Goal: Communication & Community: Ask a question

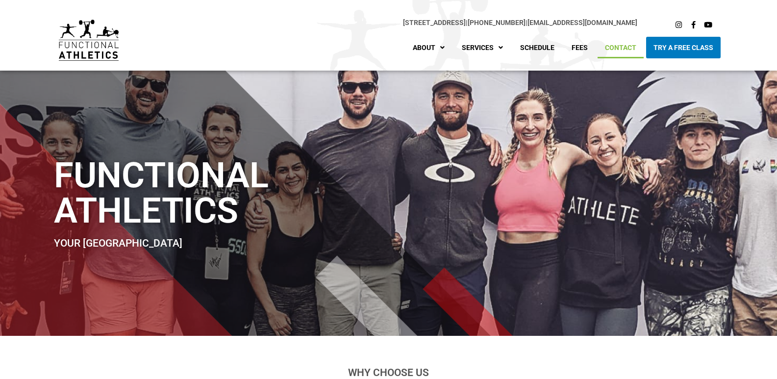
click at [597, 37] on link "Contact" at bounding box center [620, 48] width 46 height 22
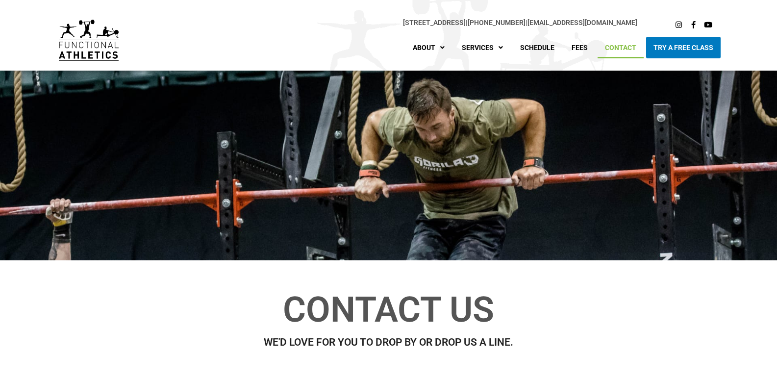
scroll to position [653, 0]
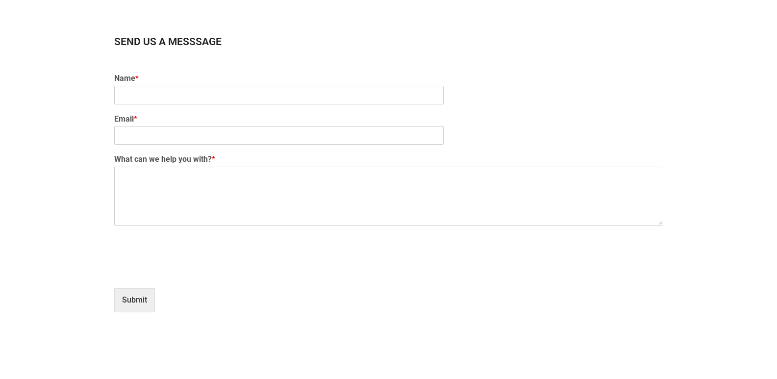
type input "[PERSON_NAME]"
type input "[PERSON_NAME][EMAIL_ADDRESS][DOMAIN_NAME]"
paste textarea "Wikipedia is considered to be the World’s most significant tool for reference m…"
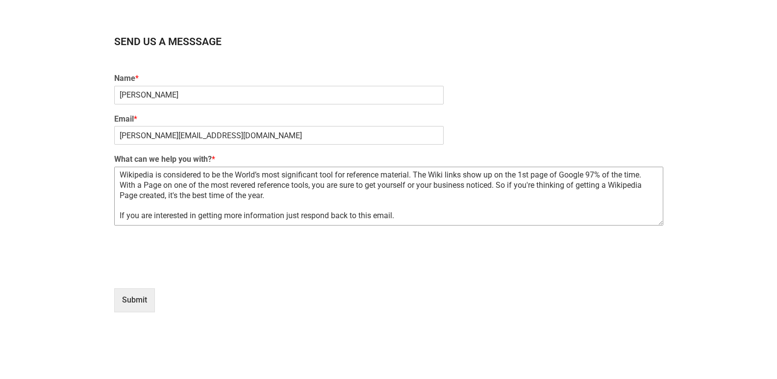
drag, startPoint x: 179, startPoint y: 182, endPoint x: 179, endPoint y: 188, distance: 5.4
click at [179, 185] on textarea "Wikipedia is considered to be the World’s most significant tool for reference m…" at bounding box center [388, 196] width 549 height 59
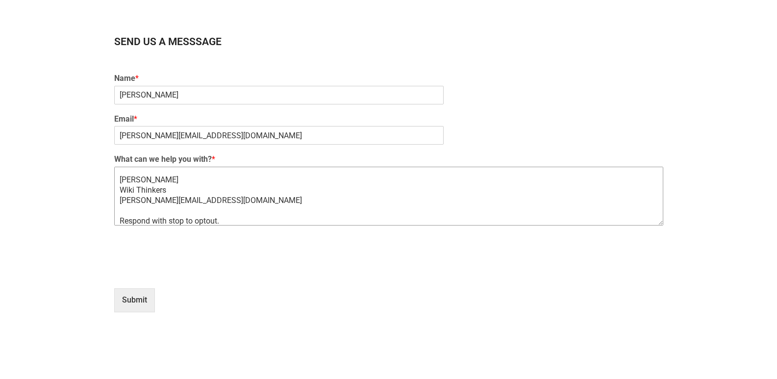
type textarea "Wikipedia is considered to be the World’s most significant tool for reference m…"
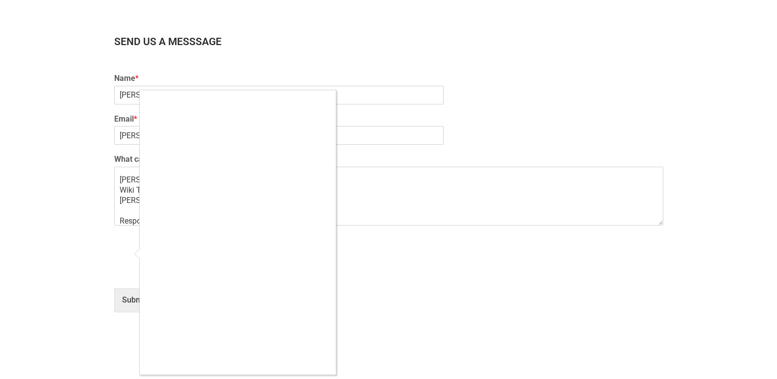
type input "1"
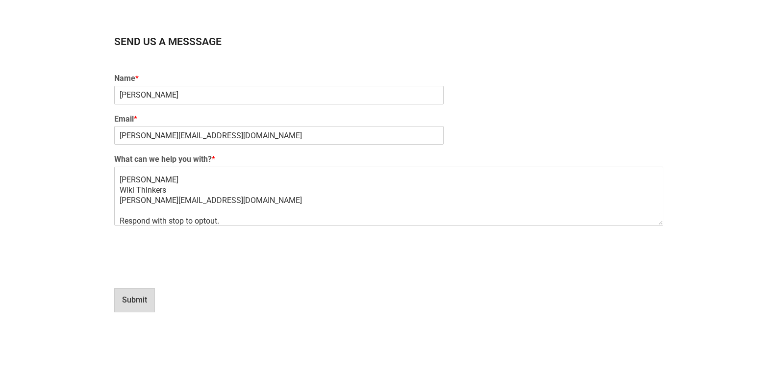
click at [146, 300] on button "Submit" at bounding box center [134, 300] width 41 height 24
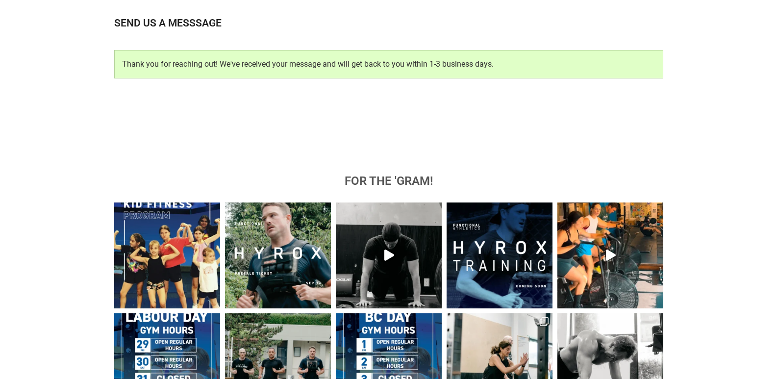
scroll to position [672, 0]
